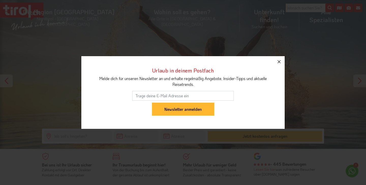
click at [279, 61] on icon "button" at bounding box center [279, 62] width 6 height 6
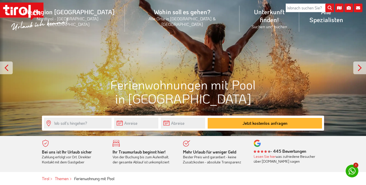
scroll to position [10, 0]
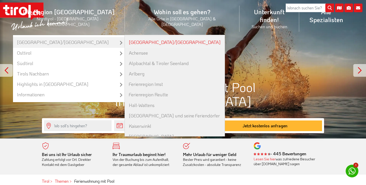
click at [142, 37] on link "[GEOGRAPHIC_DATA]/[GEOGRAPHIC_DATA]" at bounding box center [175, 42] width 100 height 10
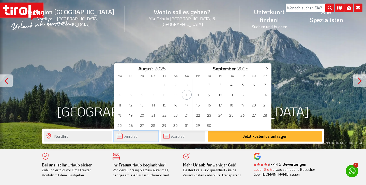
click at [121, 136] on input "text" at bounding box center [136, 135] width 44 height 11
click at [198, 84] on span "1" at bounding box center [198, 84] width 10 height 10
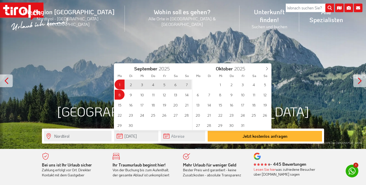
click at [121, 95] on span "8" at bounding box center [119, 95] width 10 height 10
type input "[DATE]"
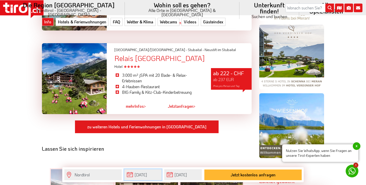
scroll to position [386, 0]
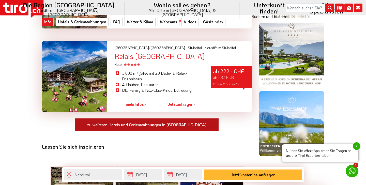
click at [134, 118] on link "zu weiteren Hotels und Ferienwohnungen in [GEOGRAPHIC_DATA]" at bounding box center [147, 124] width 144 height 13
click at [124, 118] on link "zu weiteren Hotels und Ferienwohnungen in [GEOGRAPHIC_DATA]" at bounding box center [147, 124] width 144 height 13
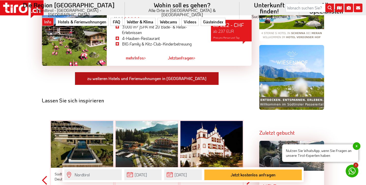
scroll to position [435, 0]
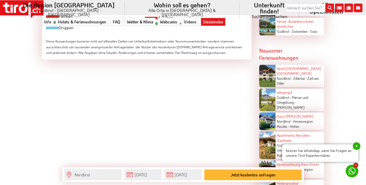
scroll to position [1291, 0]
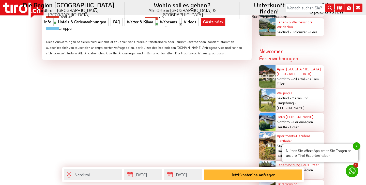
click at [269, 89] on div at bounding box center [267, 100] width 16 height 22
click at [268, 89] on div at bounding box center [267, 100] width 16 height 22
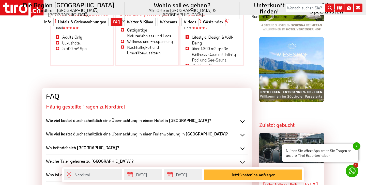
scroll to position [439, 0]
